Goal: Download file/media

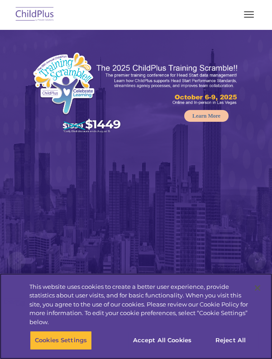
select select "MEDIUM"
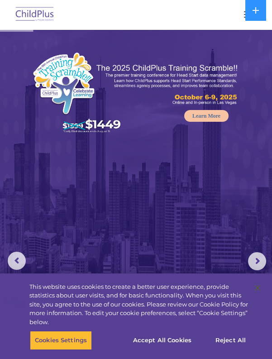
click at [249, 17] on button at bounding box center [255, 10] width 21 height 21
click at [33, 23] on img at bounding box center [35, 14] width 43 height 21
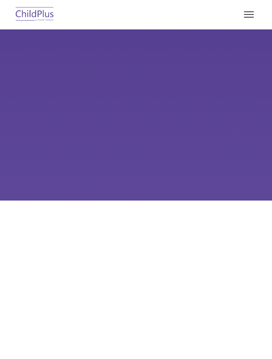
click at [252, 18] on button "button" at bounding box center [249, 14] width 19 height 14
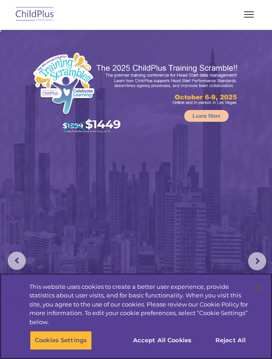
select select "MEDIUM"
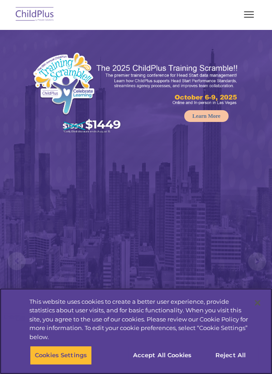
select select "MEDIUM"
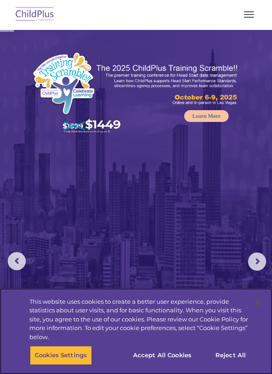
select select "MEDIUM"
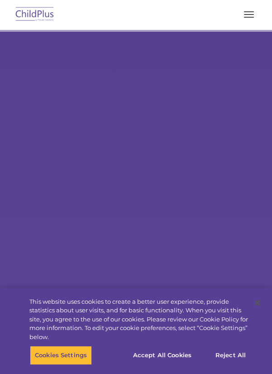
type input ""
click at [258, 19] on button "button" at bounding box center [249, 14] width 19 height 14
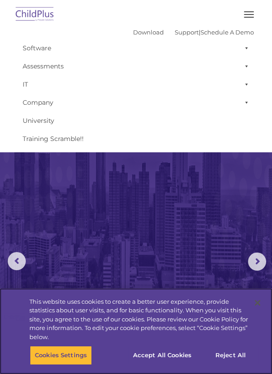
select select "MEDIUM"
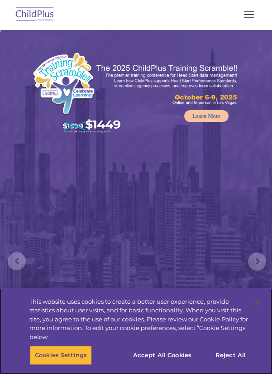
select select "MEDIUM"
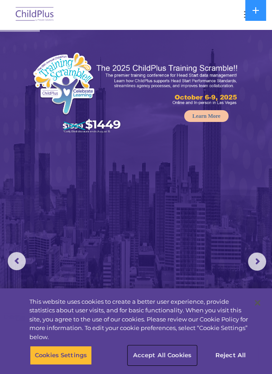
click at [173, 354] on button "Accept All Cookies" at bounding box center [162, 354] width 68 height 19
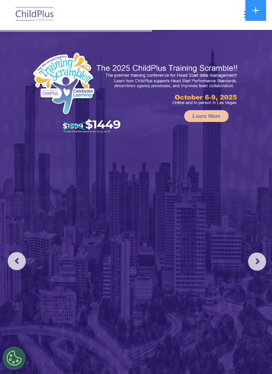
click at [254, 14] on icon at bounding box center [255, 10] width 7 height 7
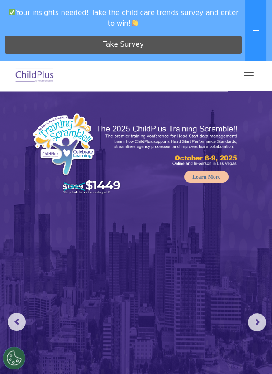
click at [250, 81] on button "button" at bounding box center [249, 75] width 19 height 14
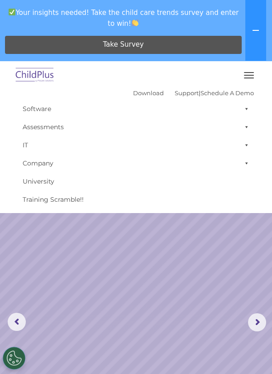
click at [254, 79] on button "button" at bounding box center [249, 75] width 19 height 14
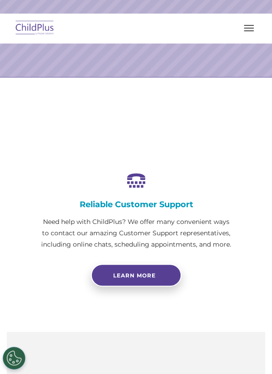
scroll to position [23, 0]
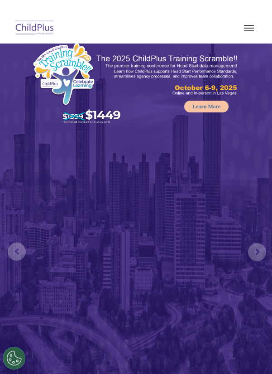
select select "MEDIUM"
click at [253, 27] on button "button" at bounding box center [249, 28] width 19 height 14
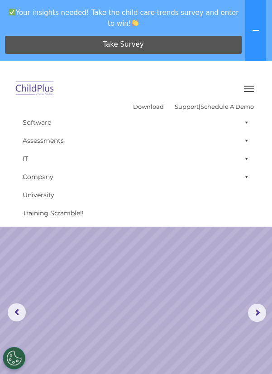
click at [254, 30] on icon at bounding box center [256, 30] width 6 height 1
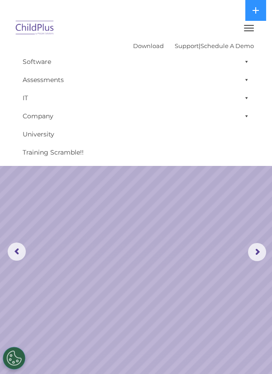
click at [49, 23] on img at bounding box center [35, 28] width 43 height 21
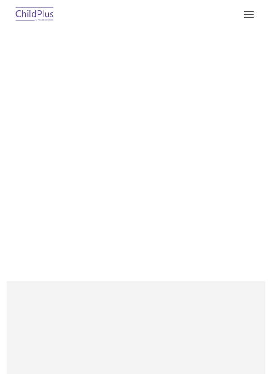
scroll to position [175, 0]
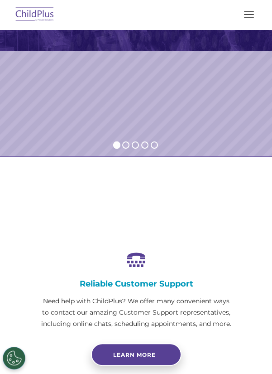
select select "MEDIUM"
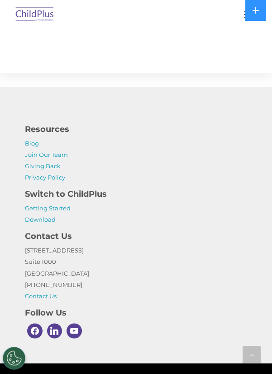
scroll to position [1956, 0]
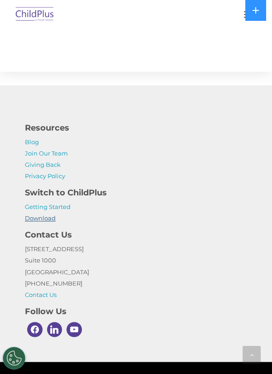
click at [47, 221] on link "Download" at bounding box center [40, 217] width 31 height 7
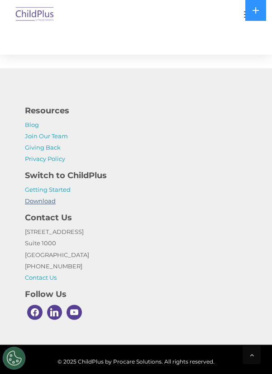
scroll to position [1983, 0]
